Goal: Task Accomplishment & Management: Complete application form

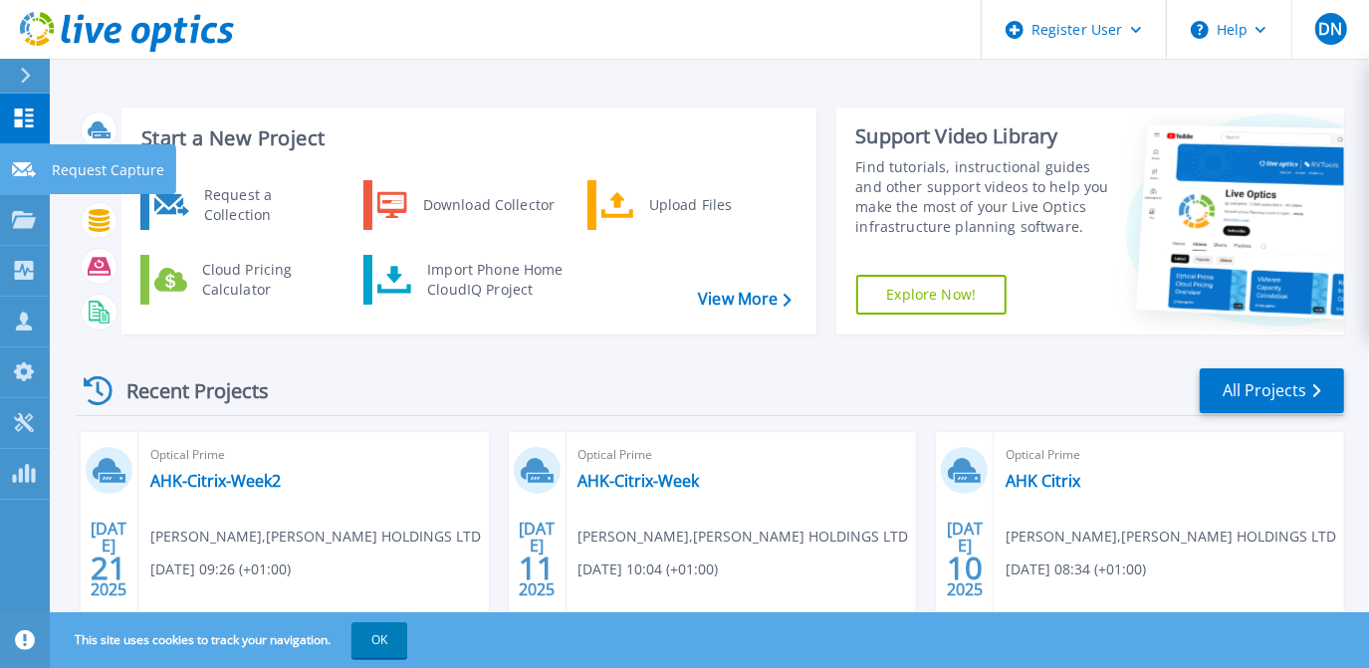
click at [29, 164] on icon at bounding box center [24, 169] width 24 height 15
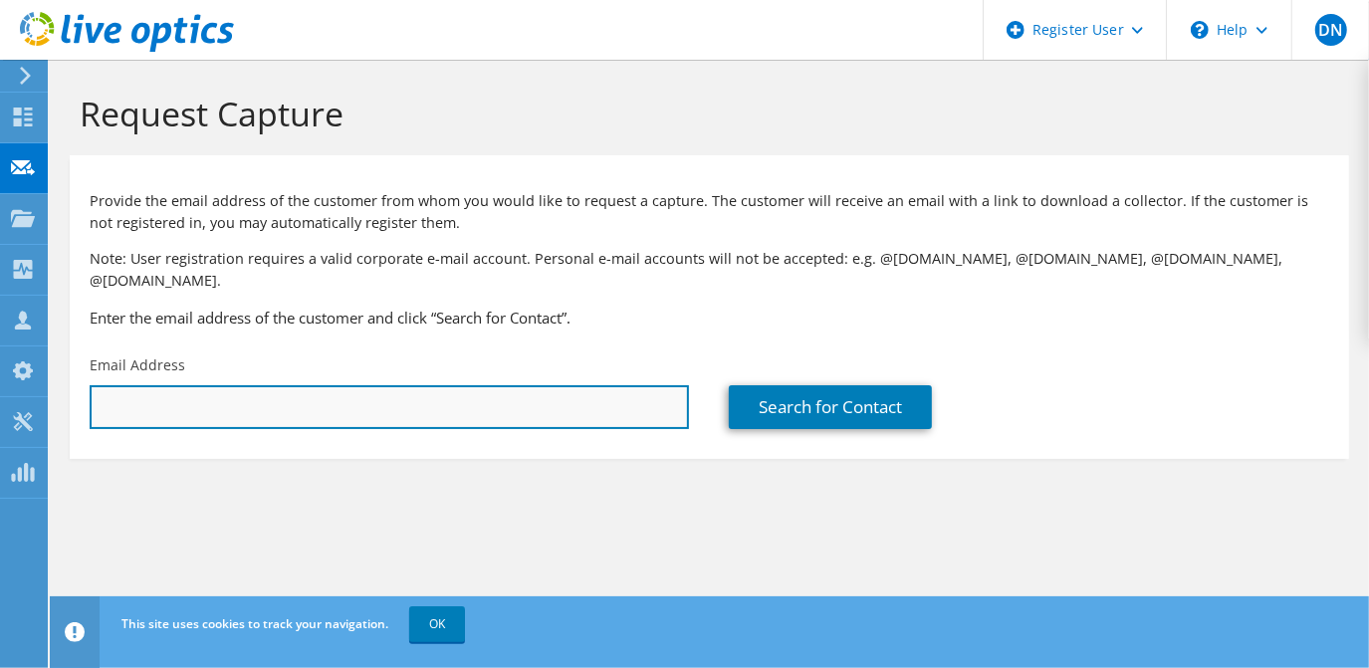
click at [557, 385] on input "text" at bounding box center [389, 407] width 599 height 44
paste input "v"
type input "v"
drag, startPoint x: 557, startPoint y: 369, endPoint x: 557, endPoint y: 335, distance: 34.9
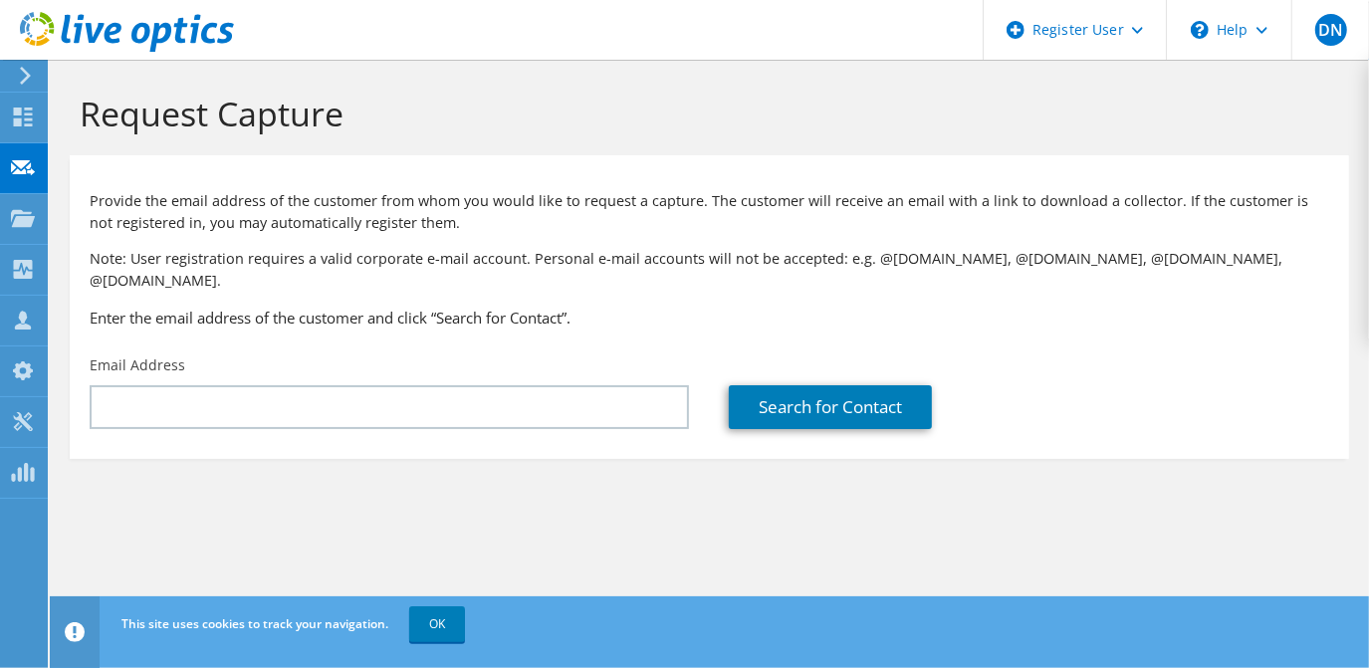
drag, startPoint x: 557, startPoint y: 335, endPoint x: 541, endPoint y: 359, distance: 29.6
click at [541, 359] on div "Email Address" at bounding box center [389, 393] width 639 height 94
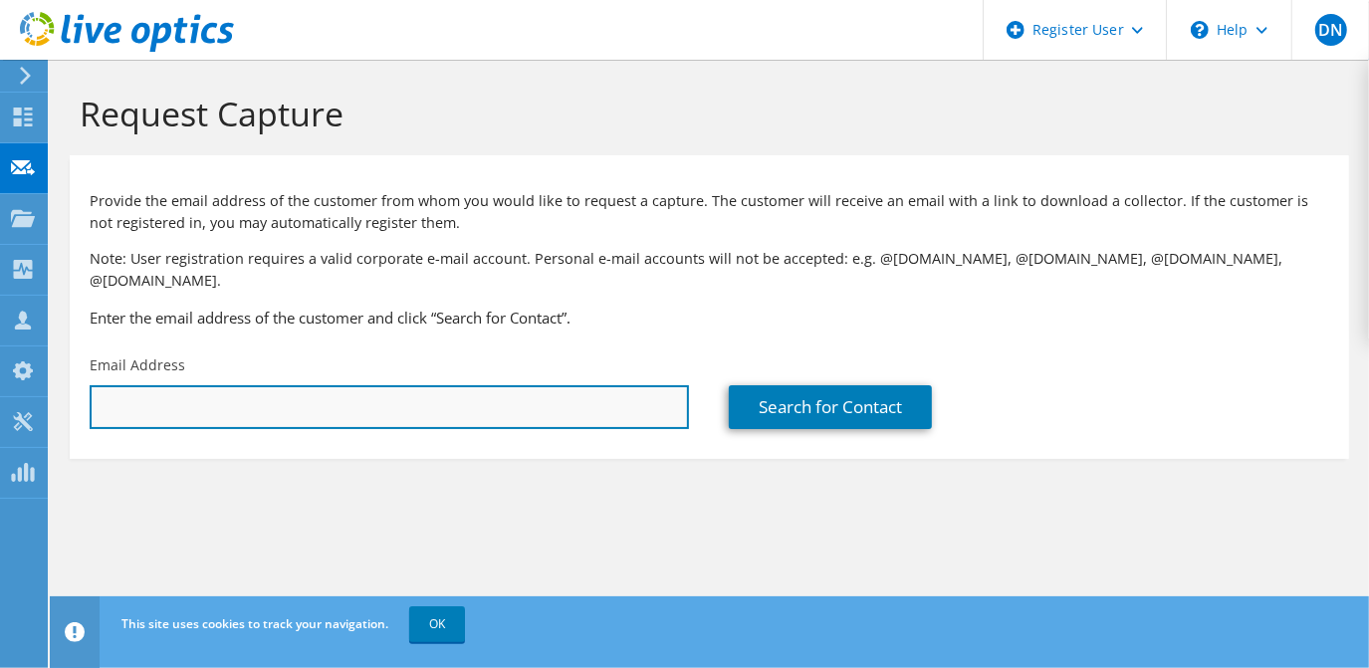
click at [527, 387] on input "text" at bounding box center [389, 407] width 599 height 44
paste input "is akhan@Genesco.com"
click at [109, 386] on input "is akhan@Genesco.com" at bounding box center [389, 407] width 599 height 44
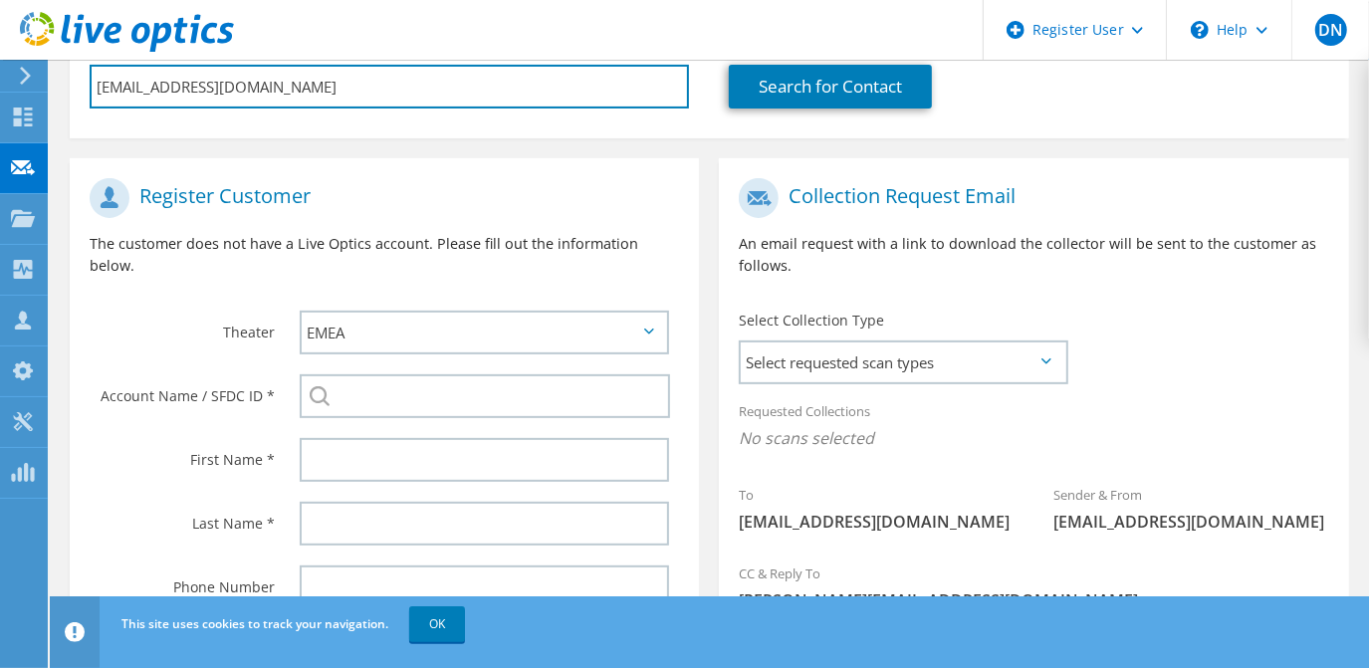
scroll to position [323, 0]
type input "akhan@Genesco.com"
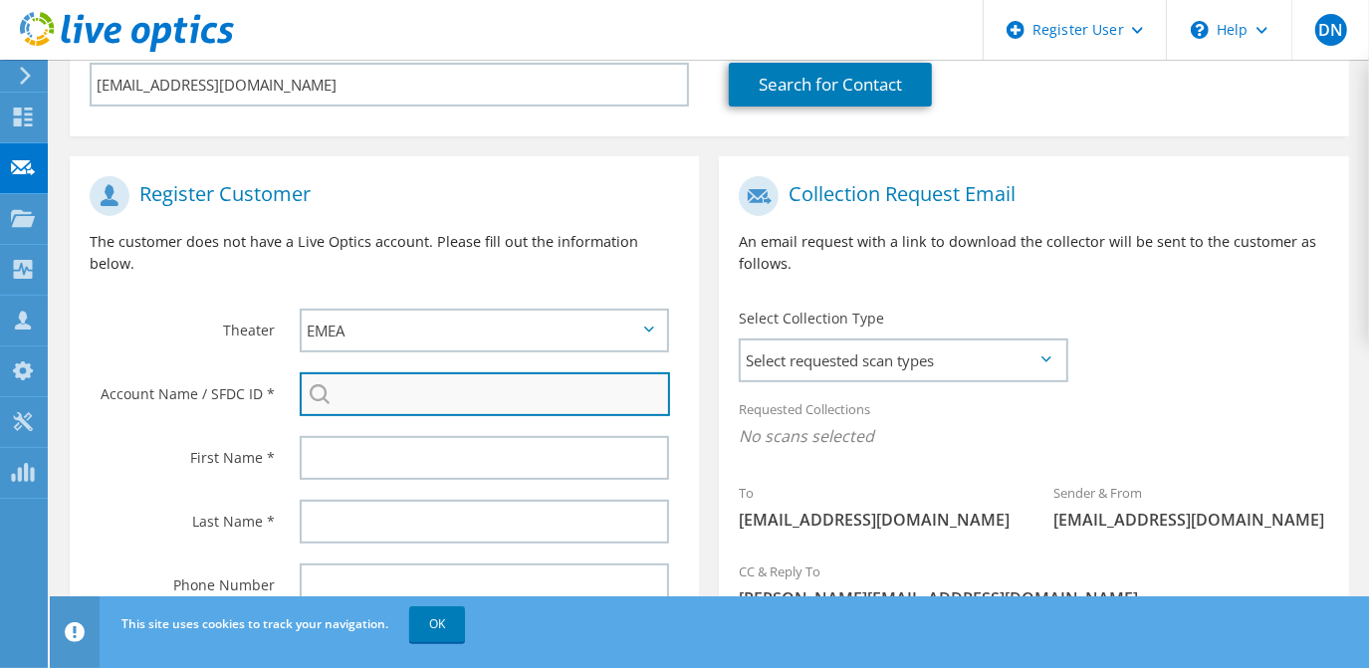
click at [409, 372] on input "search" at bounding box center [485, 394] width 371 height 44
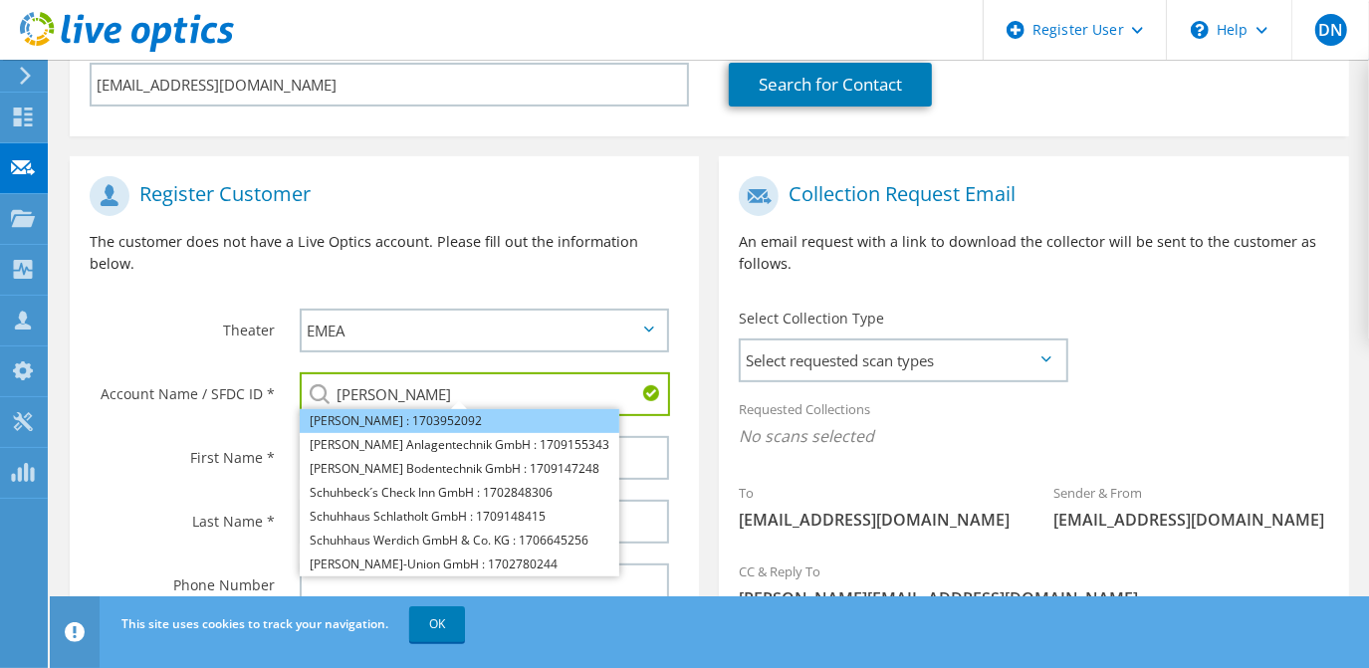
click at [400, 409] on li "Schuh : 1703952092" at bounding box center [460, 421] width 320 height 24
type input "Schuh : 1703952092"
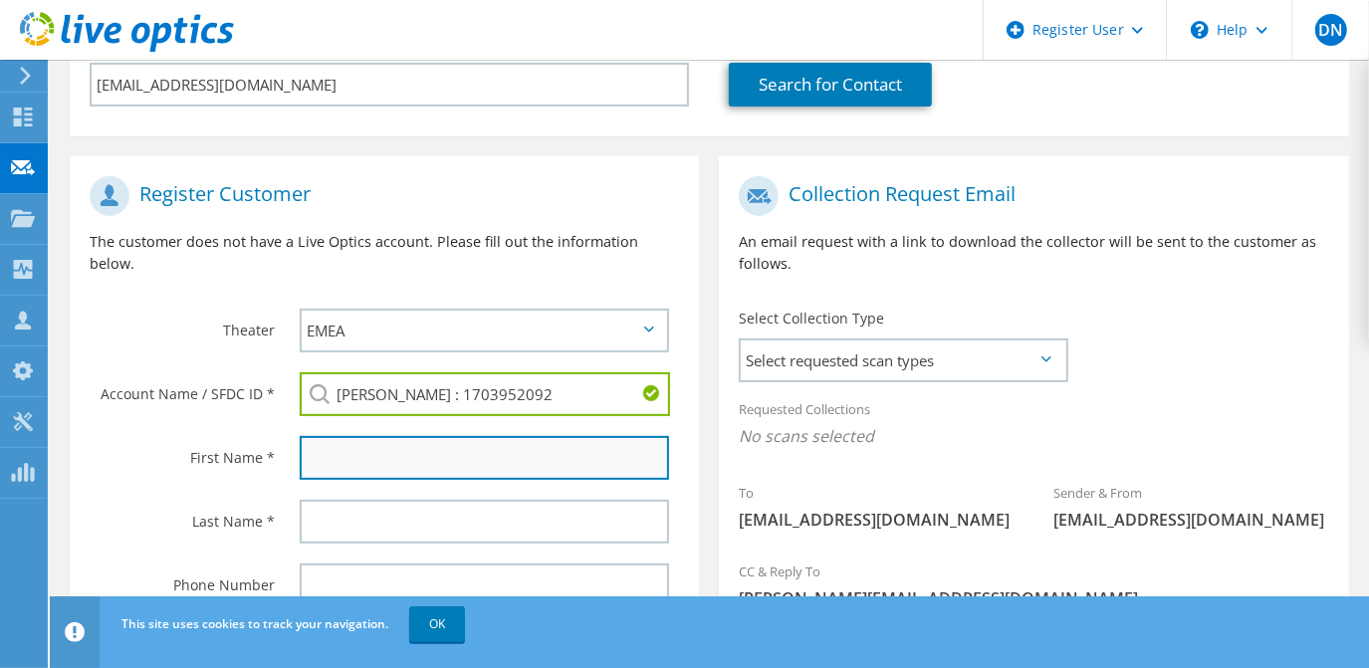
click at [501, 436] on input "text" at bounding box center [485, 458] width 370 height 44
type input "|"
type input "Arsalan"
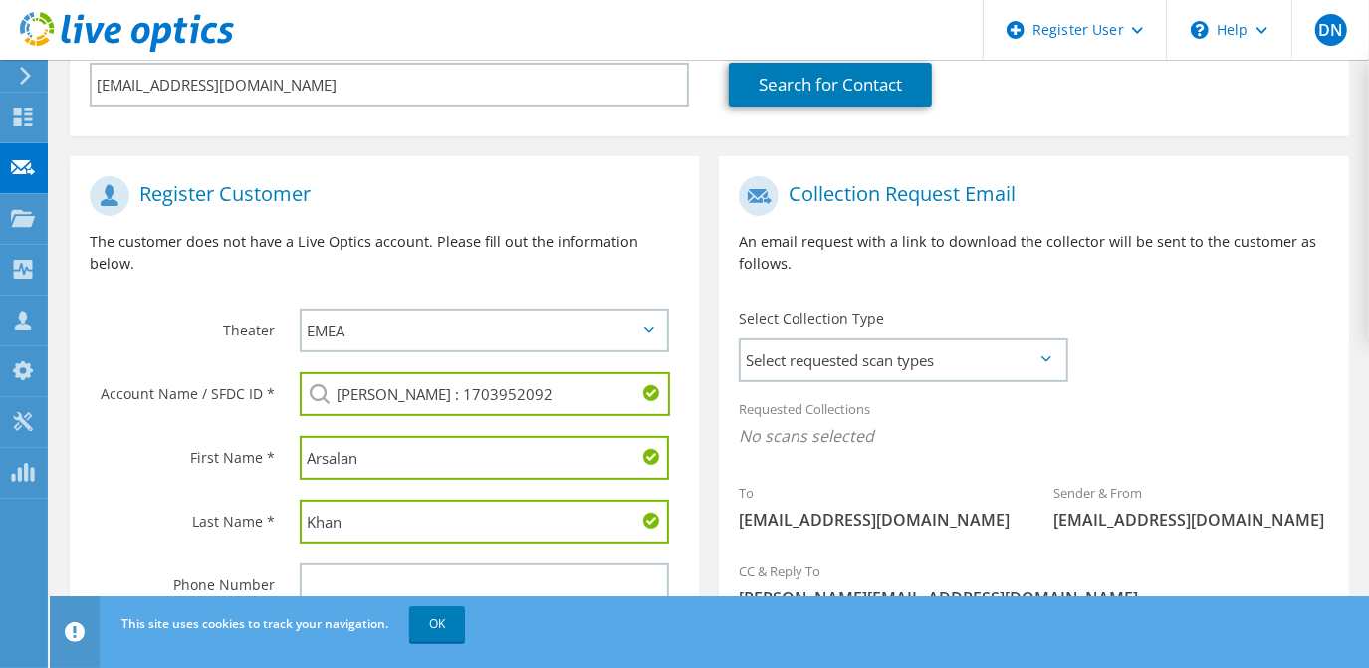
type input "Khan"
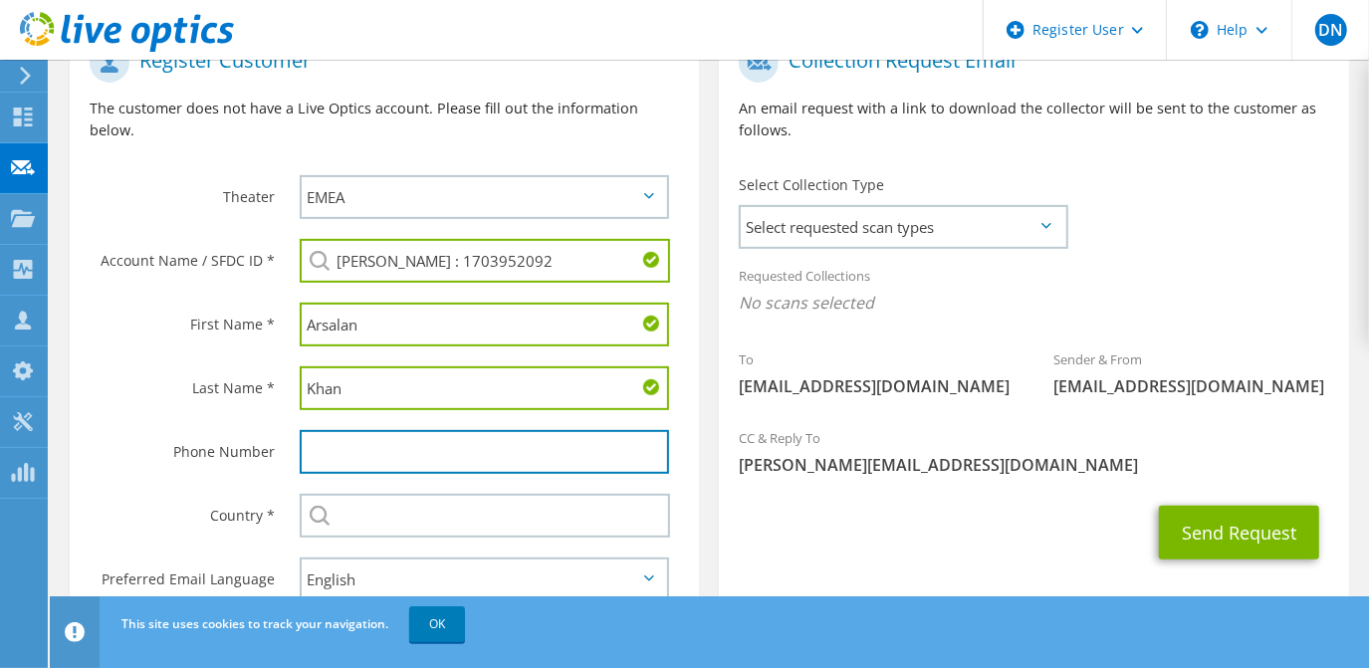
scroll to position [464, 0]
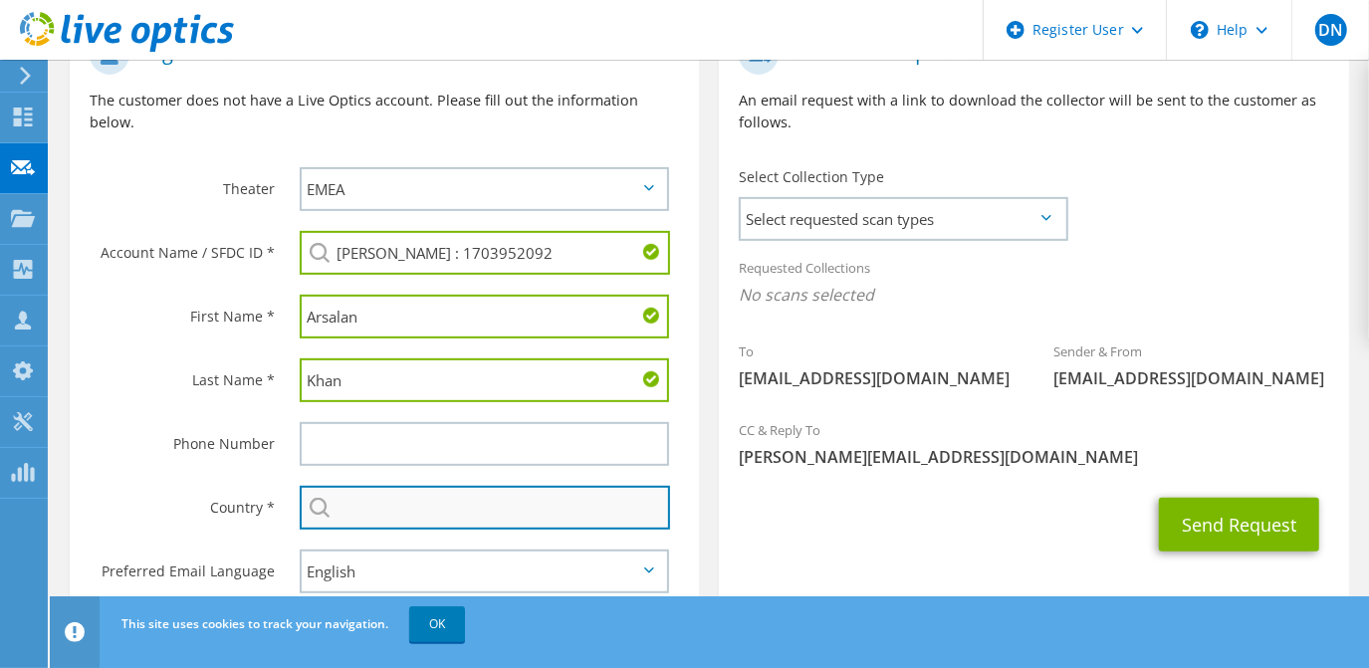
click at [561, 486] on input "text" at bounding box center [485, 508] width 371 height 44
type input "[GEOGRAPHIC_DATA]"
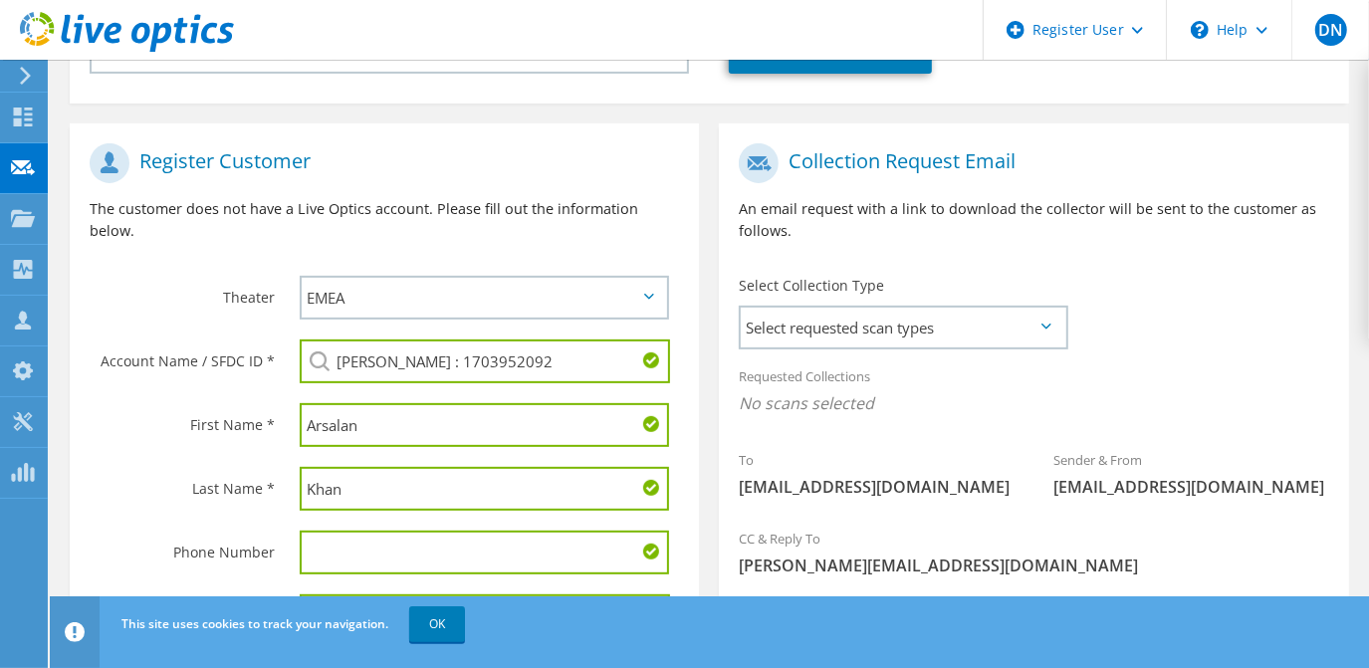
scroll to position [352, 0]
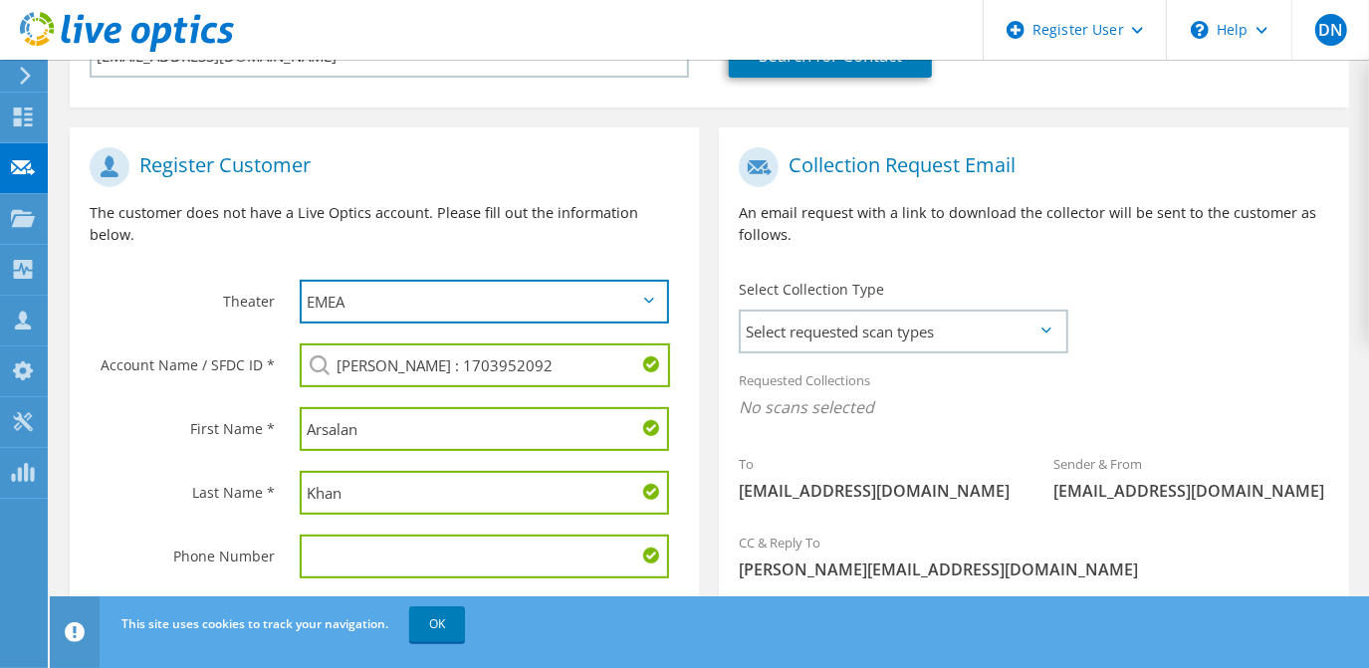
click at [479, 280] on select "APJ EMEA NA/LATAM" at bounding box center [485, 302] width 370 height 44
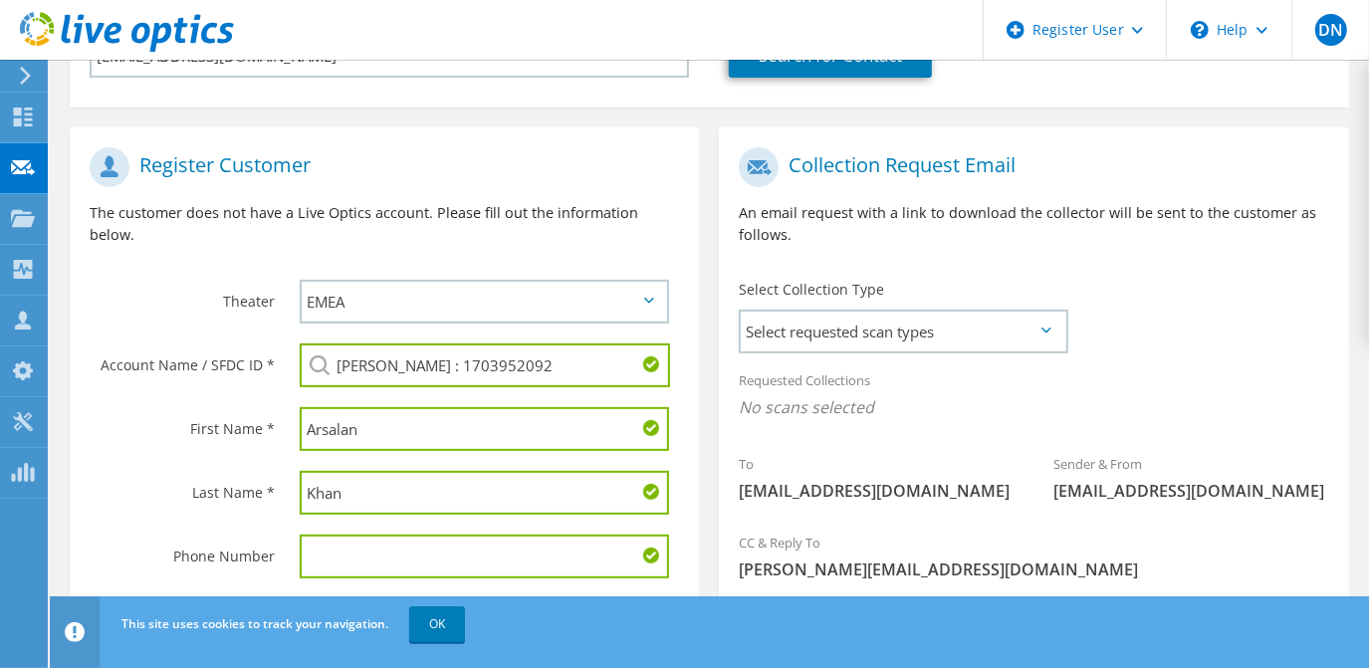
click at [486, 220] on div "Register Customer The customer does not have a Live Optics account. Please fill…" at bounding box center [384, 203] width 629 height 132
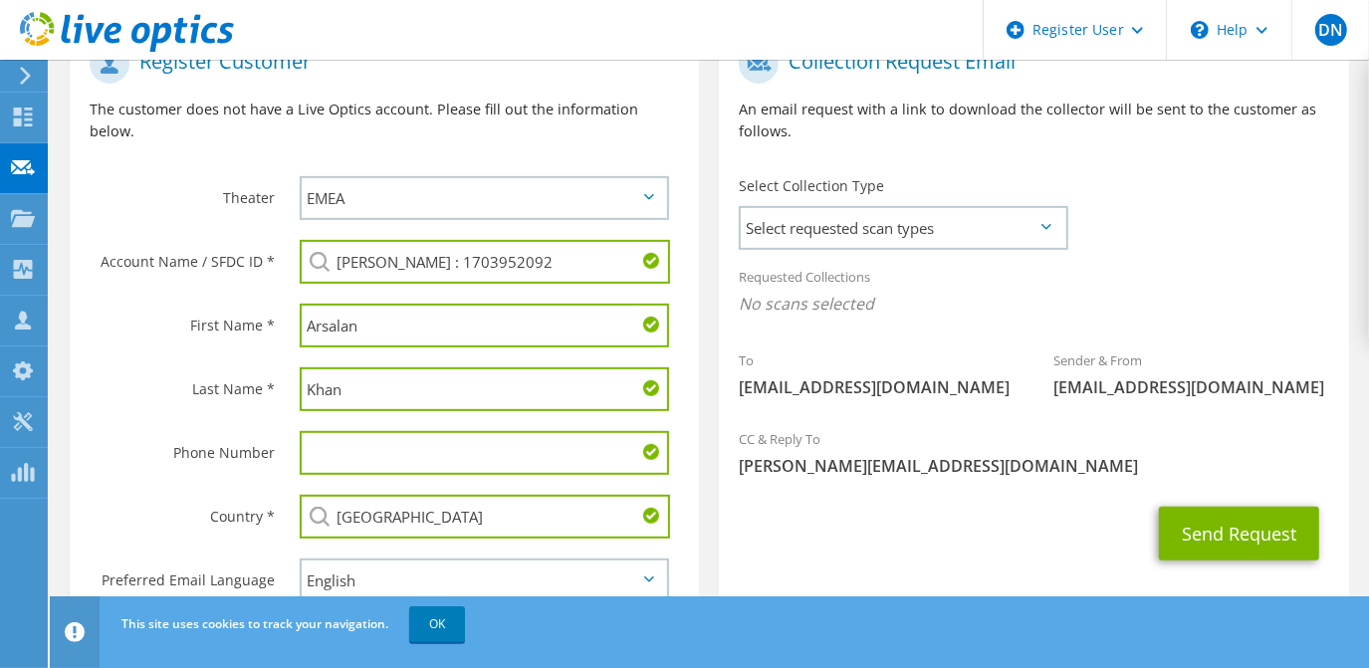
scroll to position [480, 0]
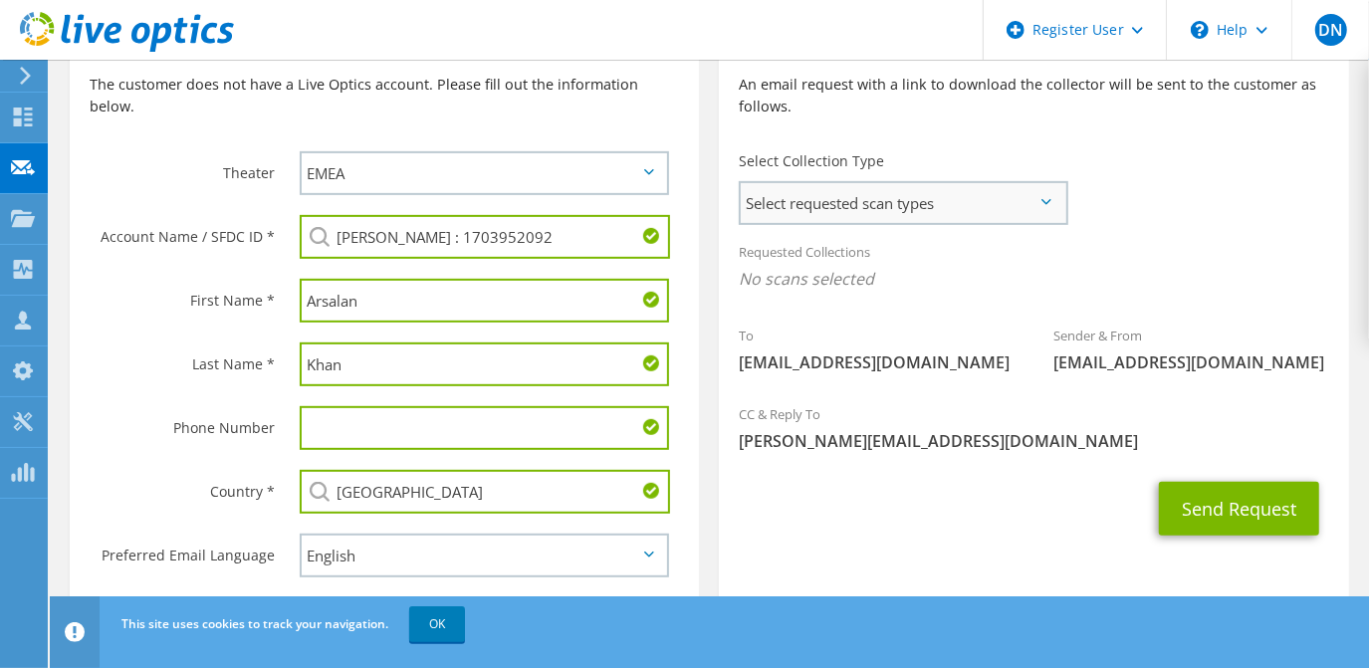
click at [905, 183] on span "Select requested scan types" at bounding box center [903, 203] width 325 height 40
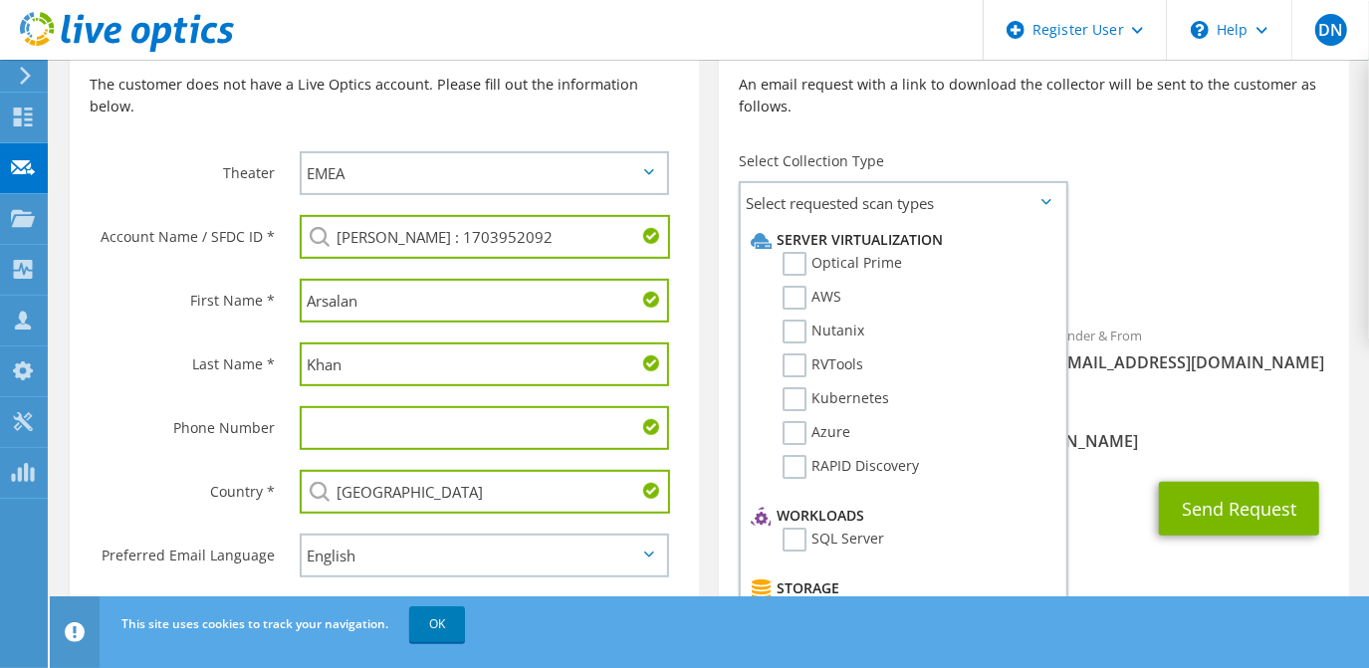
click at [526, 215] on input "Schuh : 1703952092" at bounding box center [485, 237] width 371 height 44
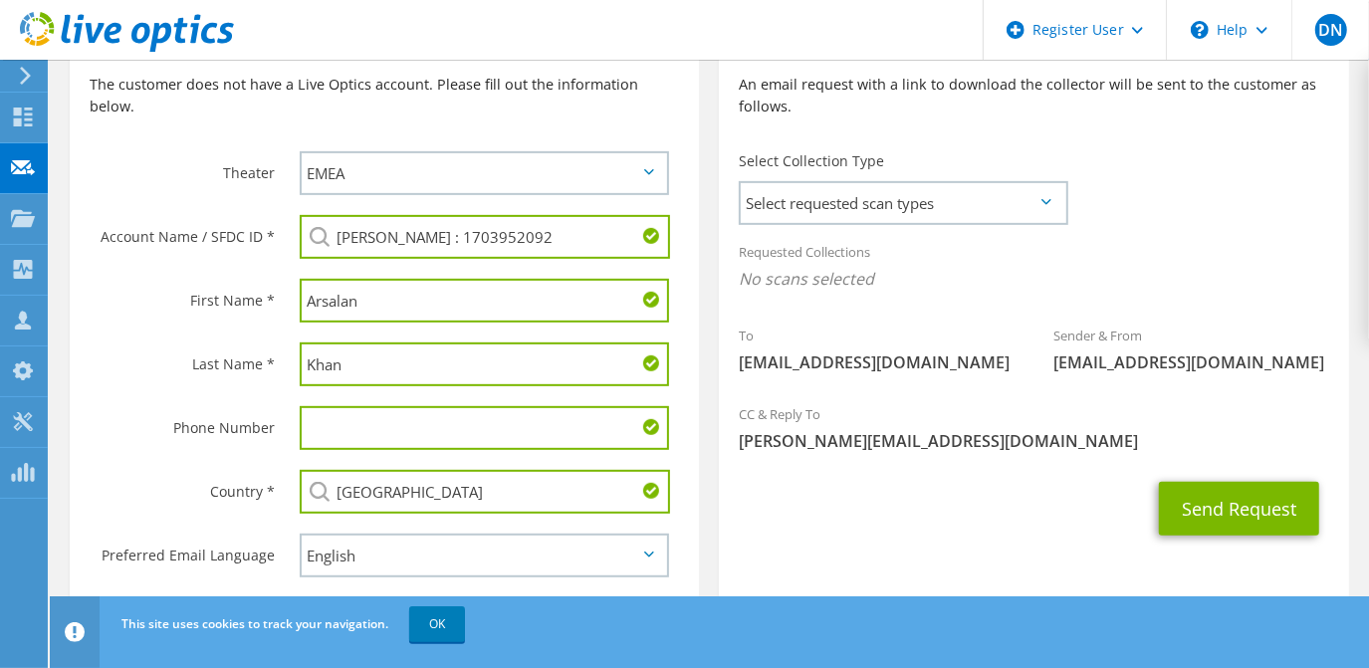
click at [526, 215] on input "Schuh : 1703952092" at bounding box center [485, 237] width 371 height 44
paste input "Genesco"
click at [477, 252] on li "GENESCO INC : 597545145" at bounding box center [414, 264] width 229 height 24
type input "GENESCO INC : 597545145"
click at [827, 183] on span "Select requested scan types" at bounding box center [903, 203] width 325 height 40
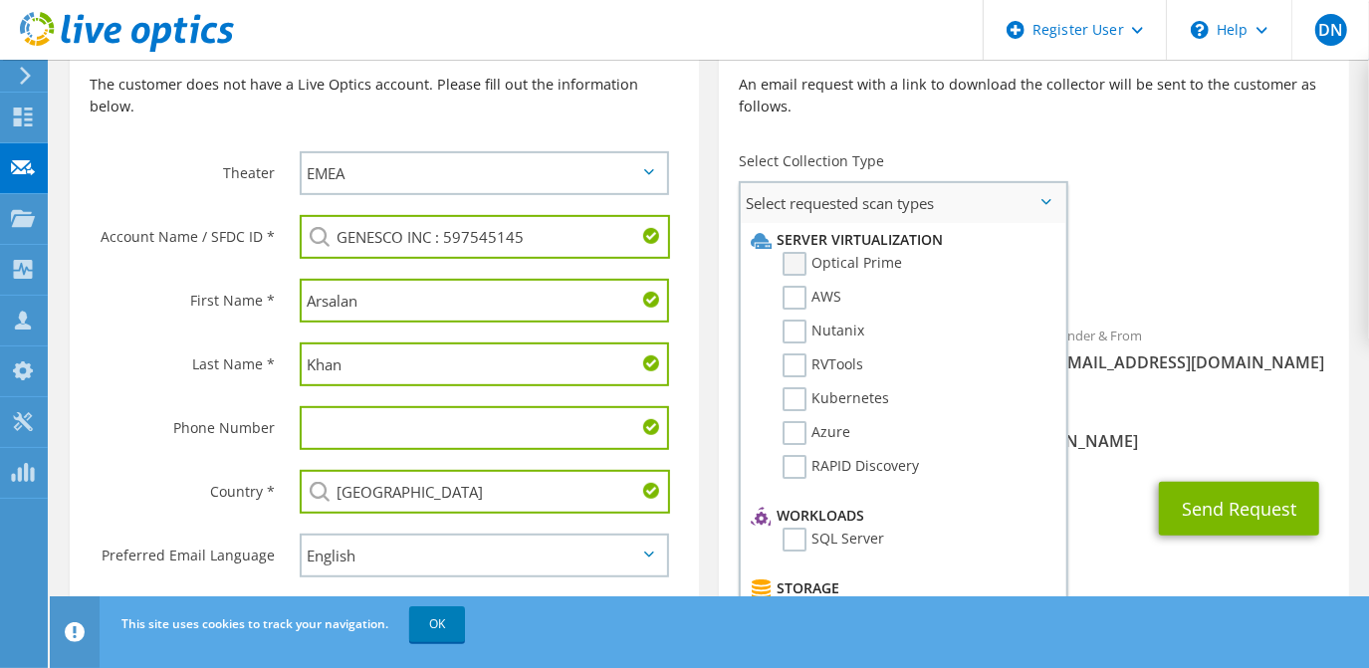
click at [803, 252] on label "Optical Prime" at bounding box center [842, 264] width 119 height 24
click at [0, 0] on input "Optical Prime" at bounding box center [0, 0] width 0 height 0
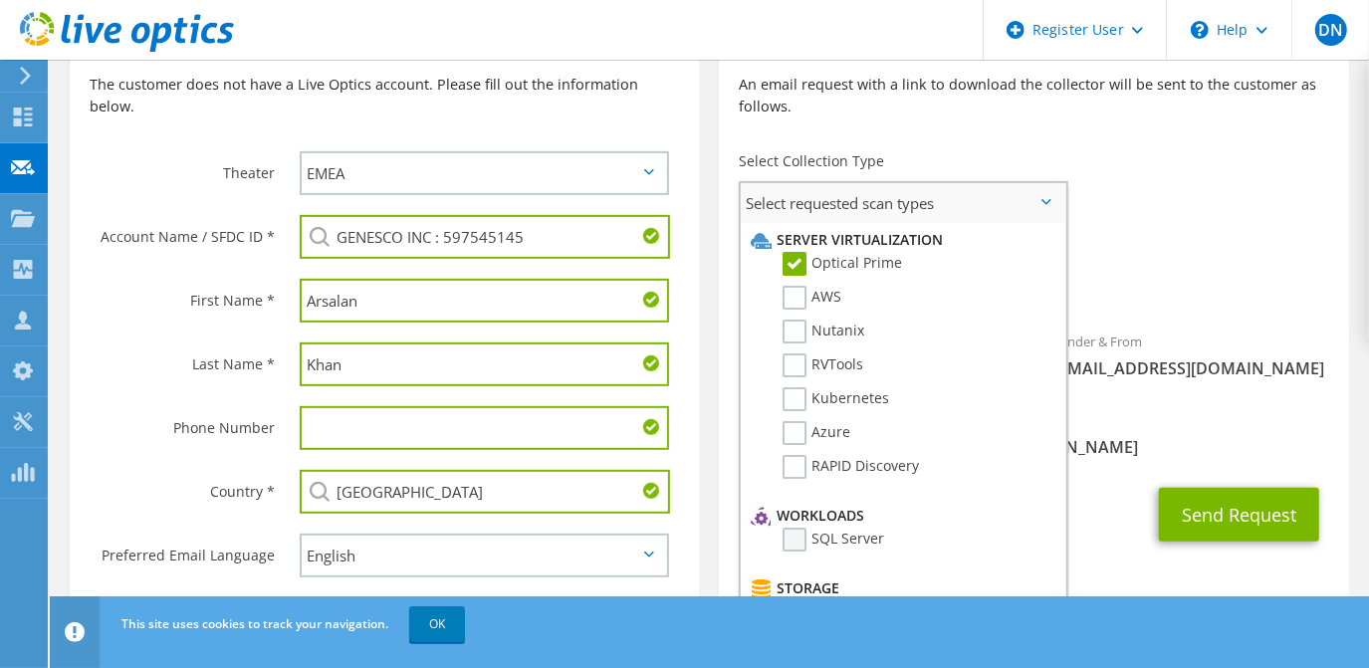
click at [815, 528] on label "SQL Server" at bounding box center [834, 540] width 102 height 24
click at [0, 0] on input "SQL Server" at bounding box center [0, 0] width 0 height 0
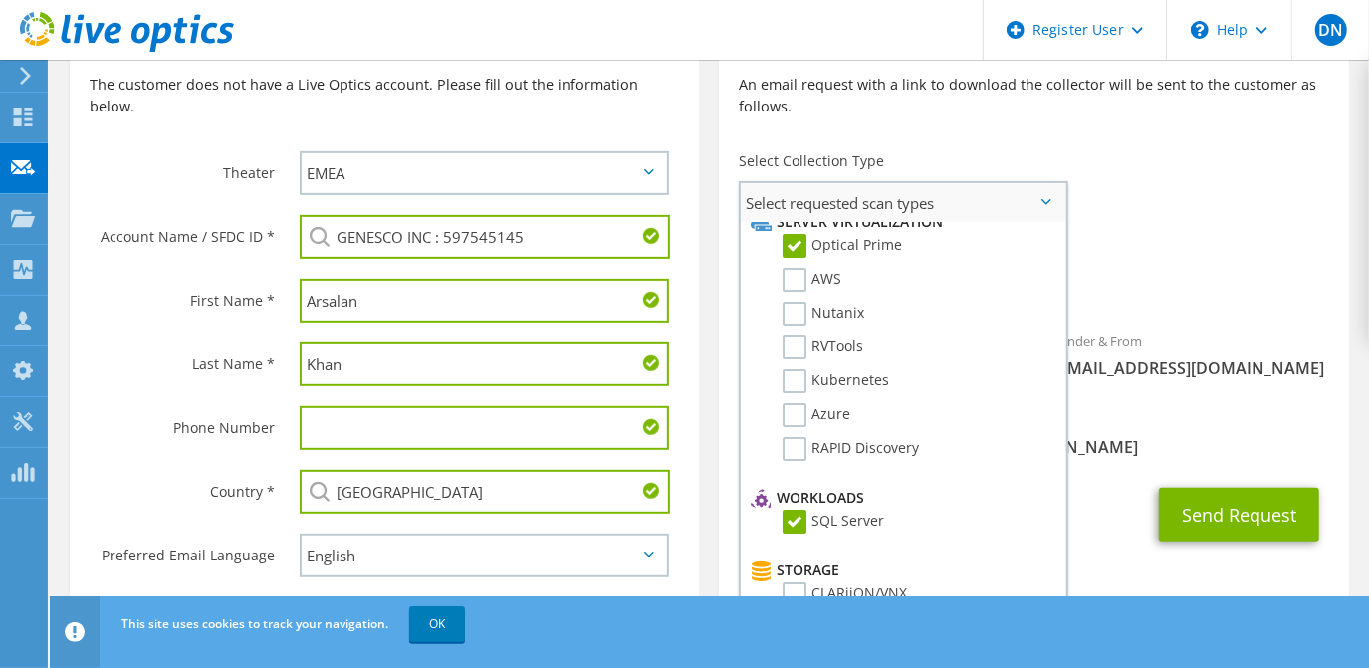
scroll to position [0, 0]
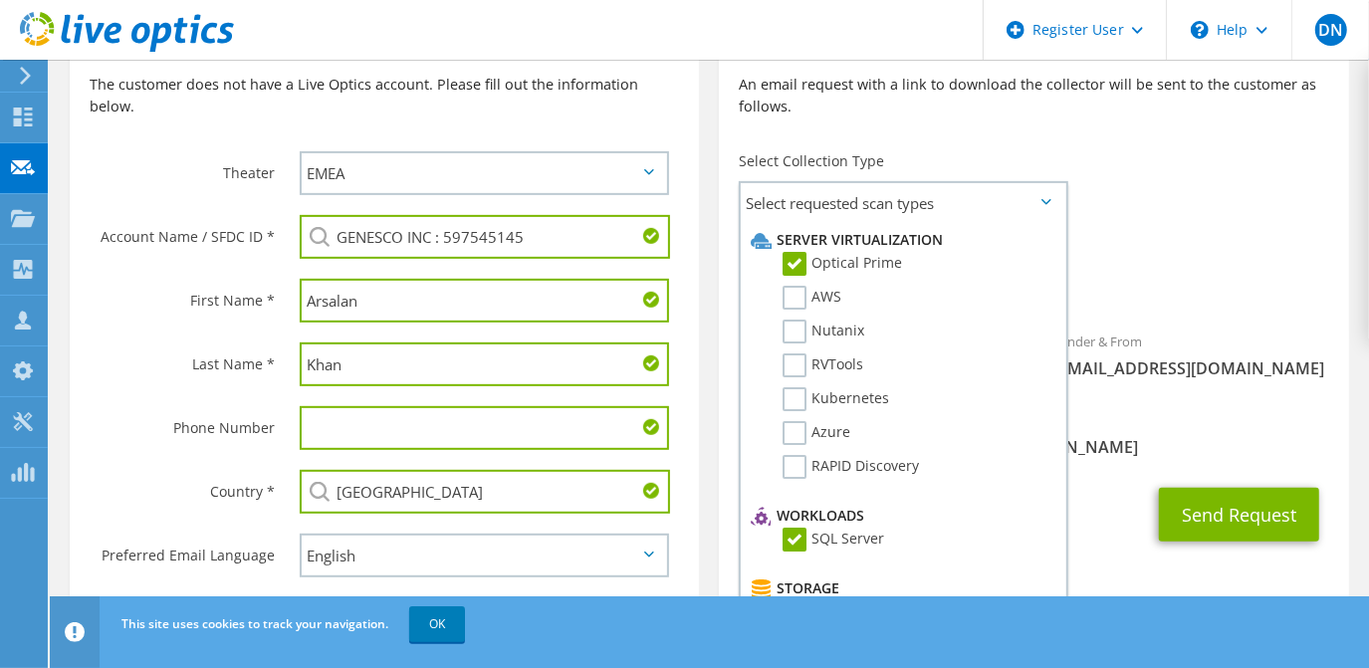
click at [1222, 331] on div "Sender & From liveoptics@liveoptics.com" at bounding box center [1192, 355] width 315 height 69
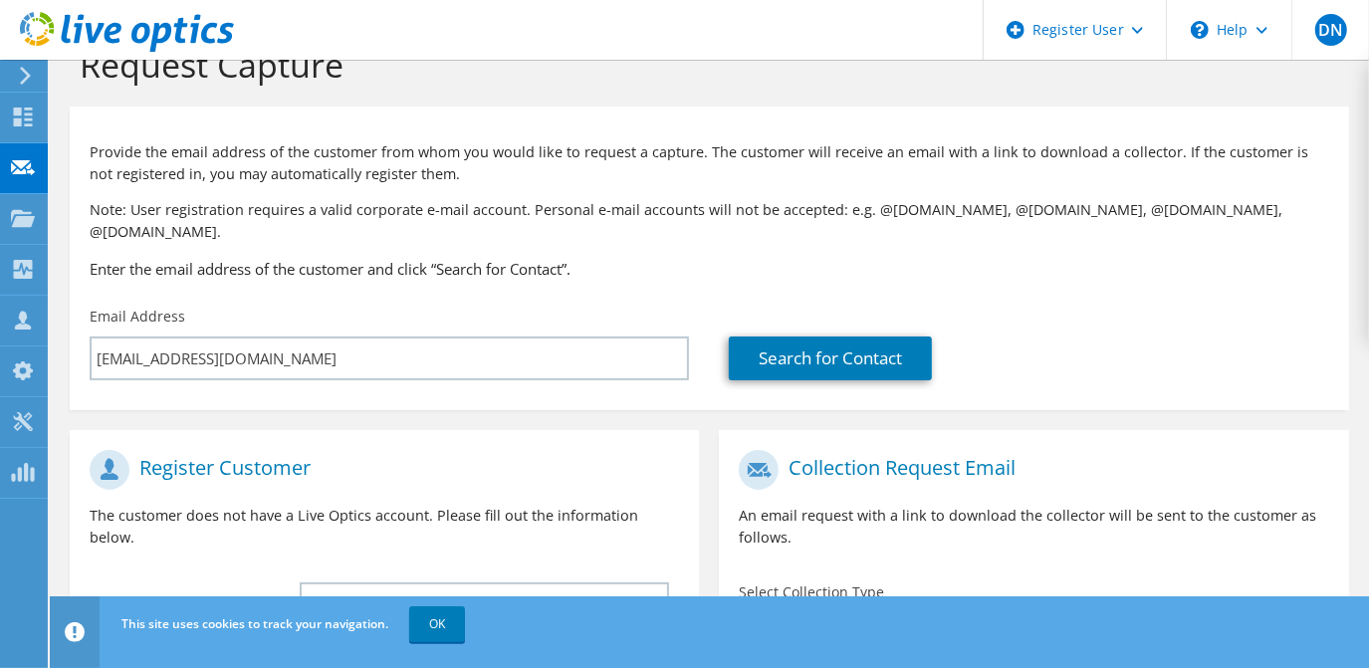
scroll to position [480, 0]
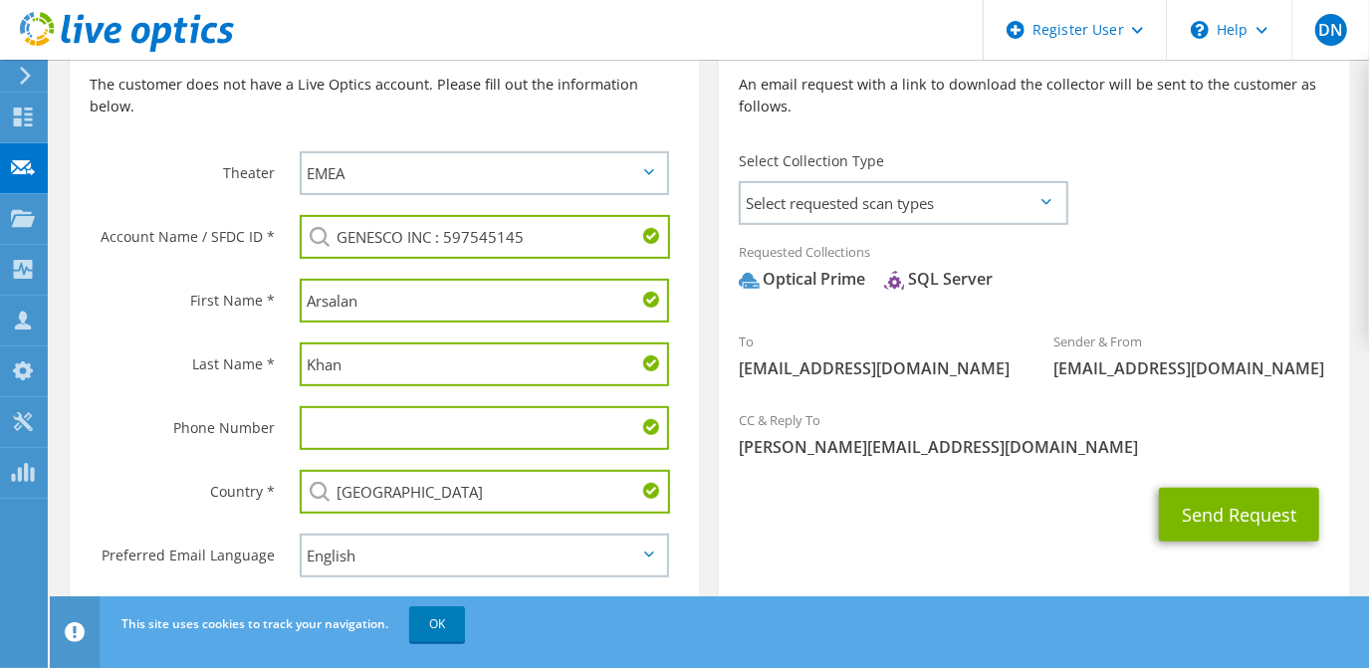
click at [530, 406] on input "text" at bounding box center [485, 428] width 370 height 44
click at [1159, 488] on button "Send Request" at bounding box center [1239, 515] width 160 height 54
